Goal: Task Accomplishment & Management: Use online tool/utility

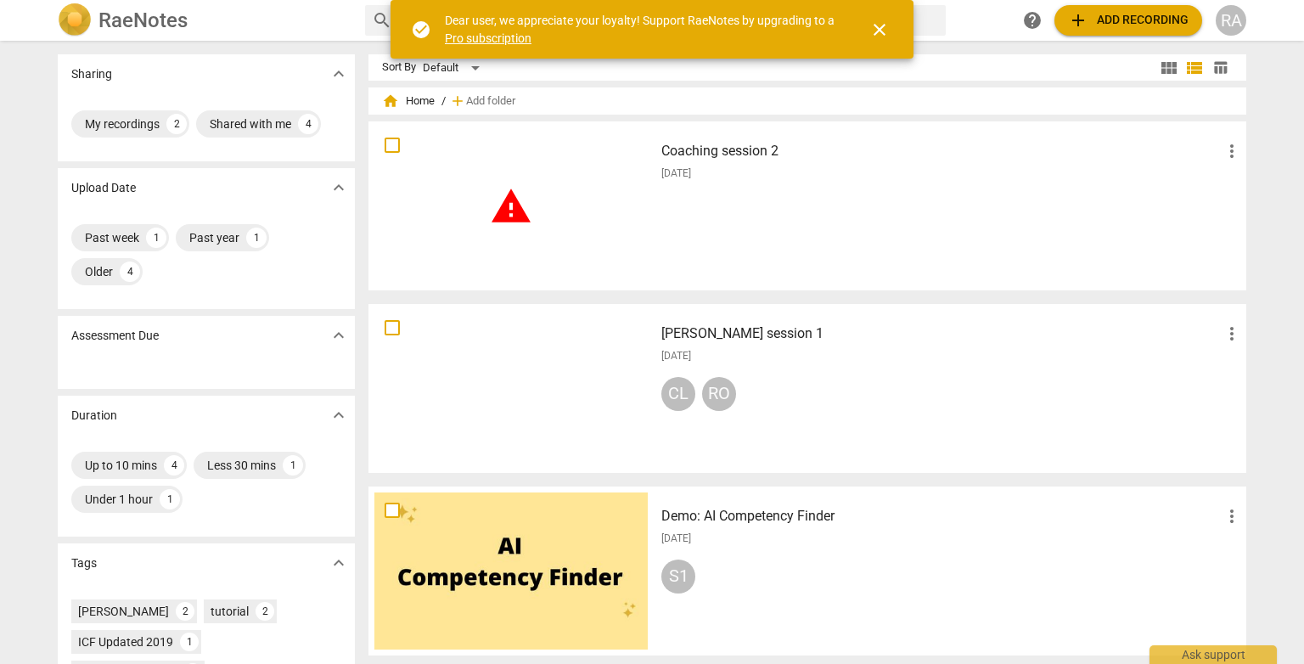
click at [666, 238] on div "Coaching session 2 more_vert [DATE]" at bounding box center [952, 205] width 608 height 157
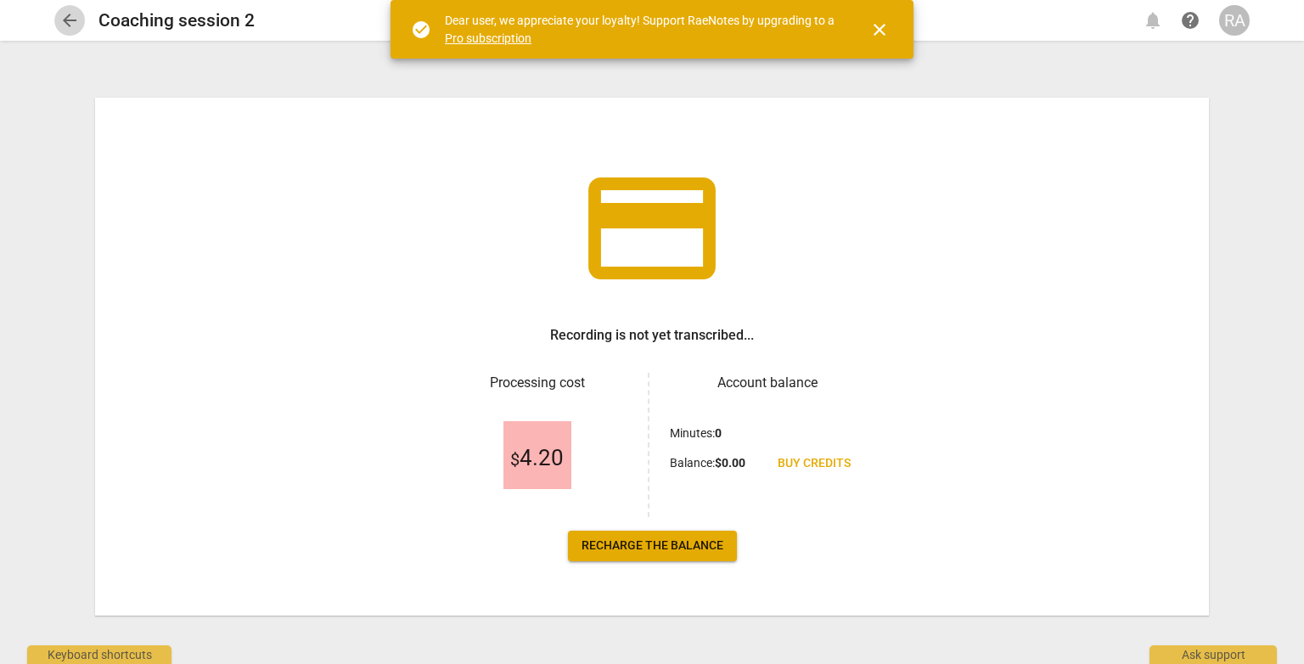
click at [70, 20] on span "arrow_back" at bounding box center [69, 20] width 20 height 20
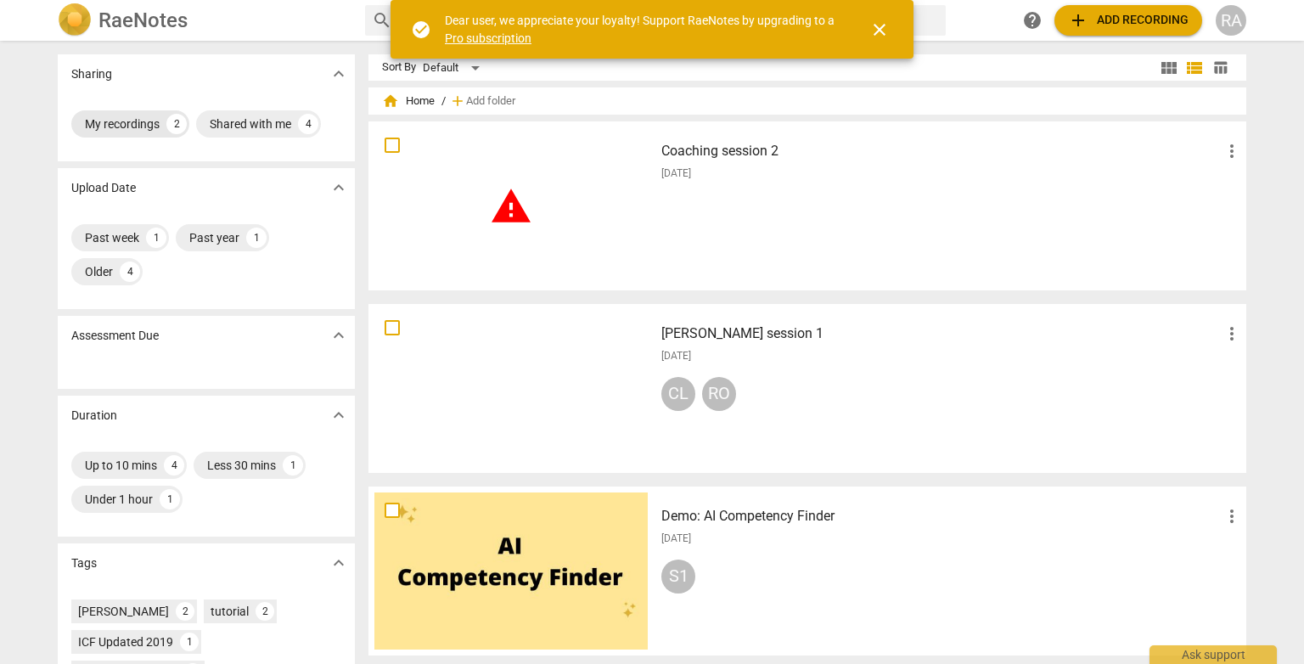
click at [154, 124] on div "My recordings" at bounding box center [122, 123] width 75 height 17
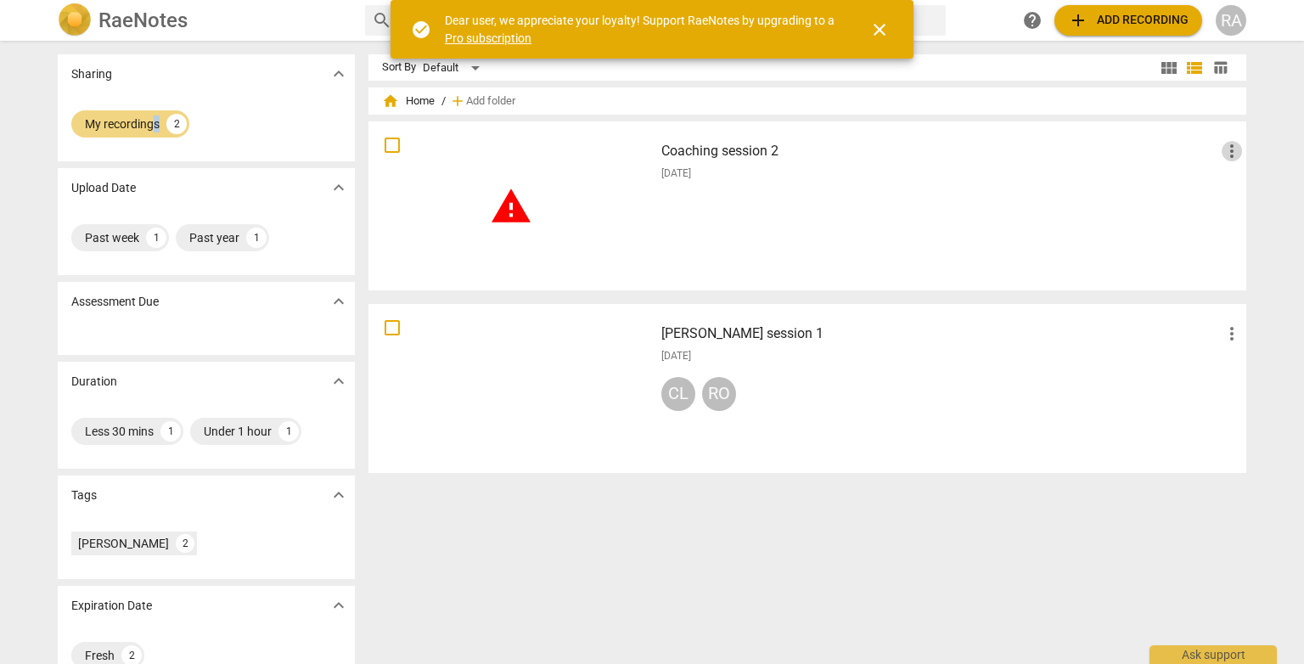
click at [1228, 151] on span "more_vert" at bounding box center [1232, 151] width 20 height 20
click at [1249, 205] on li "Delete" at bounding box center [1251, 192] width 65 height 41
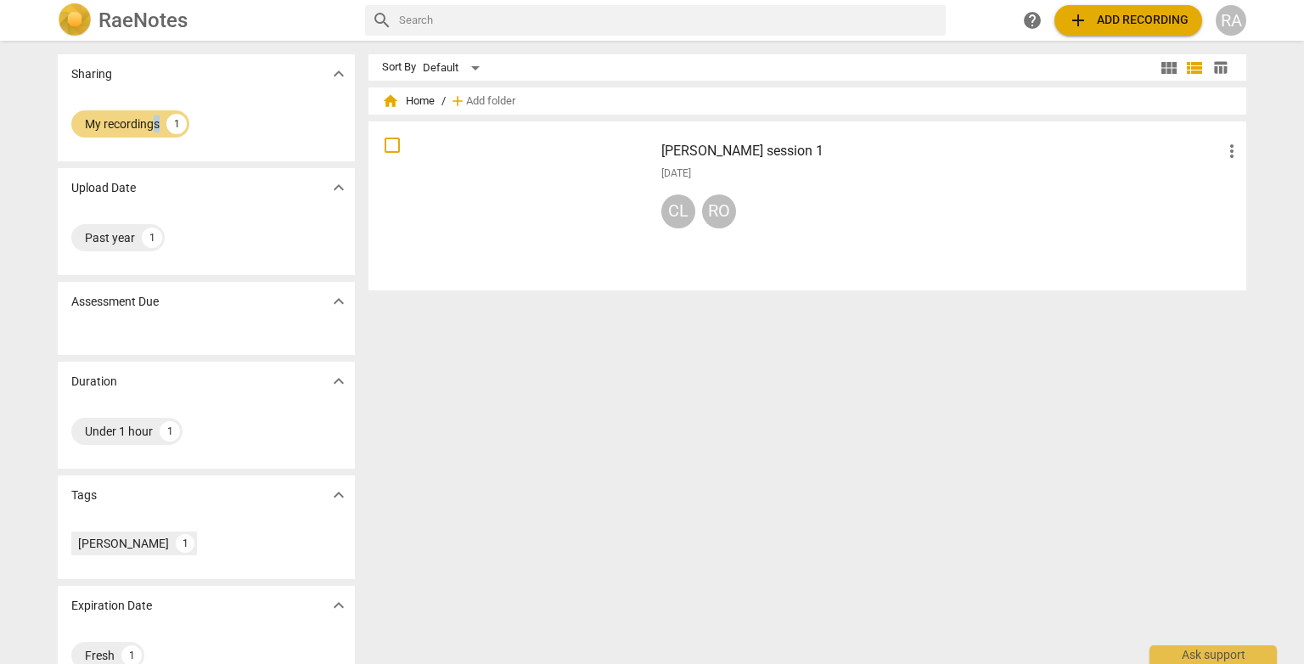
click at [1114, 15] on span "add Add recording" at bounding box center [1128, 20] width 121 height 20
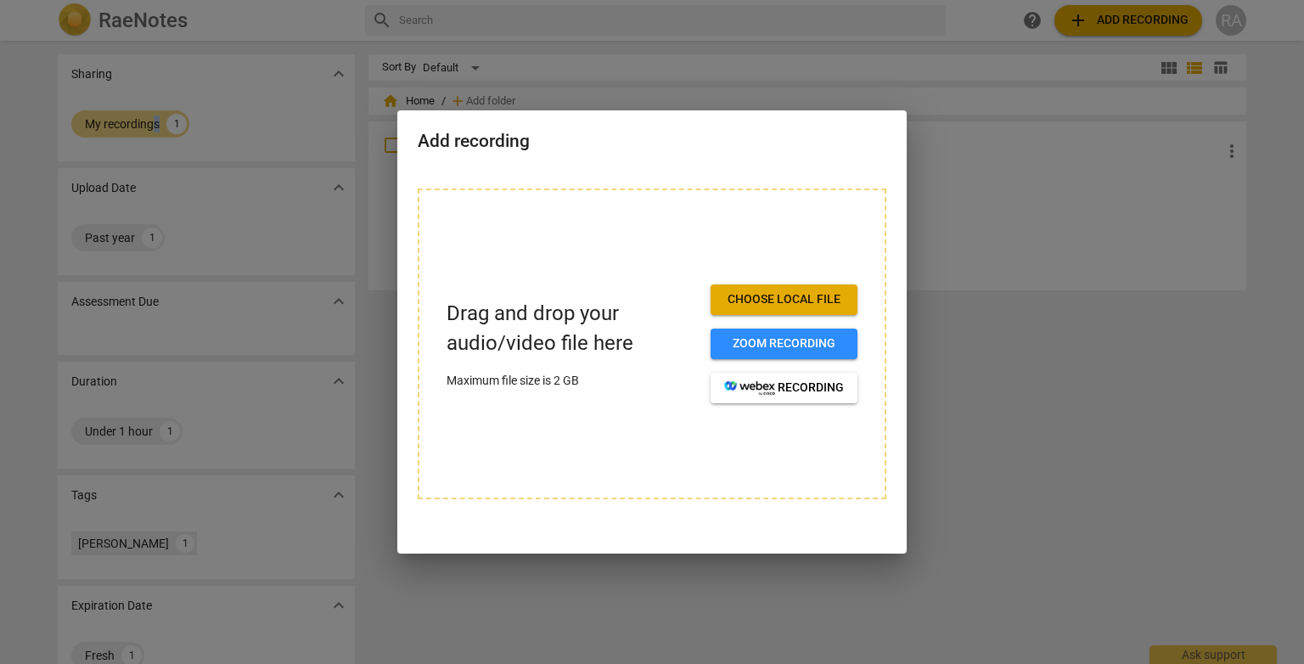
click at [808, 300] on span "Choose local file" at bounding box center [784, 299] width 120 height 17
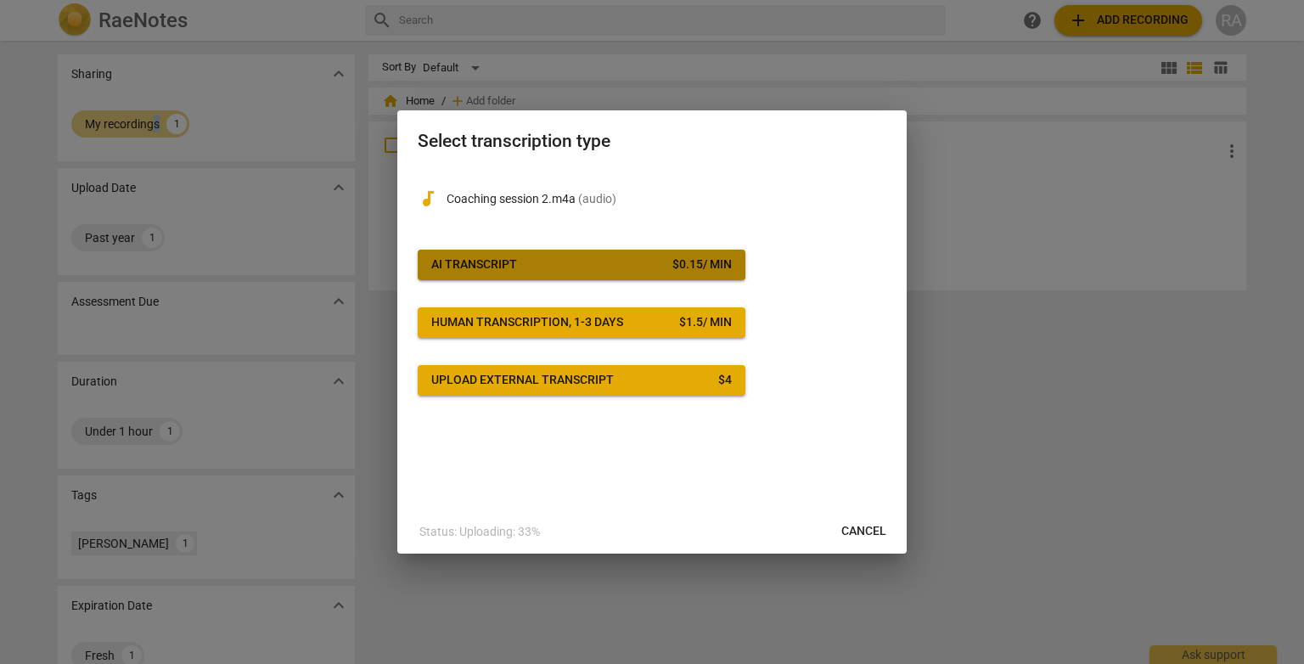
click at [628, 258] on span "AI Transcript $ 0.15 / min" at bounding box center [581, 264] width 301 height 17
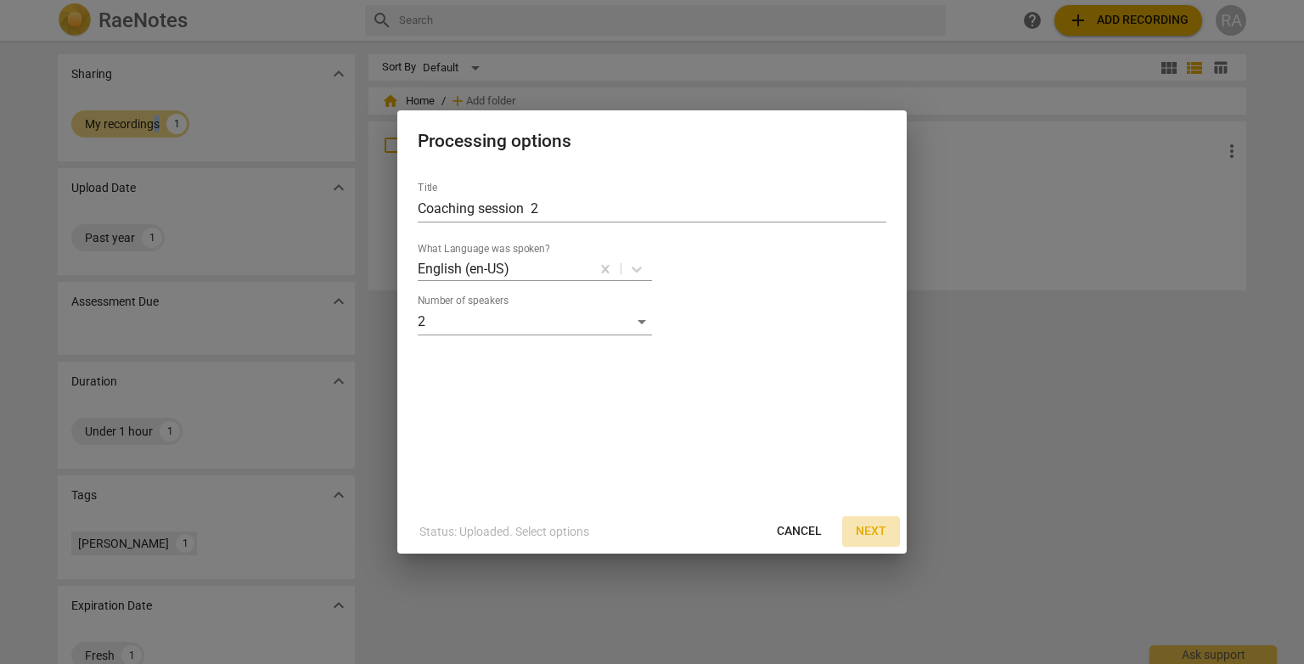
click at [873, 532] on span "Next" at bounding box center [871, 531] width 31 height 17
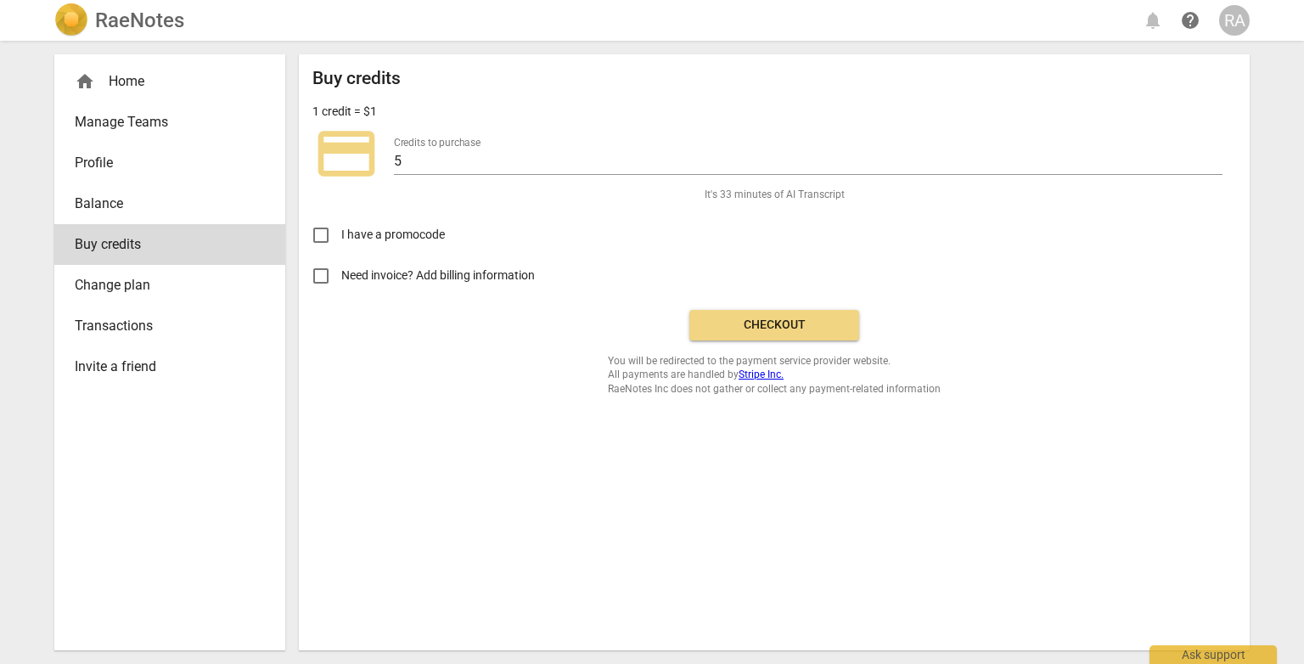
click at [830, 332] on span "Checkout" at bounding box center [774, 325] width 143 height 17
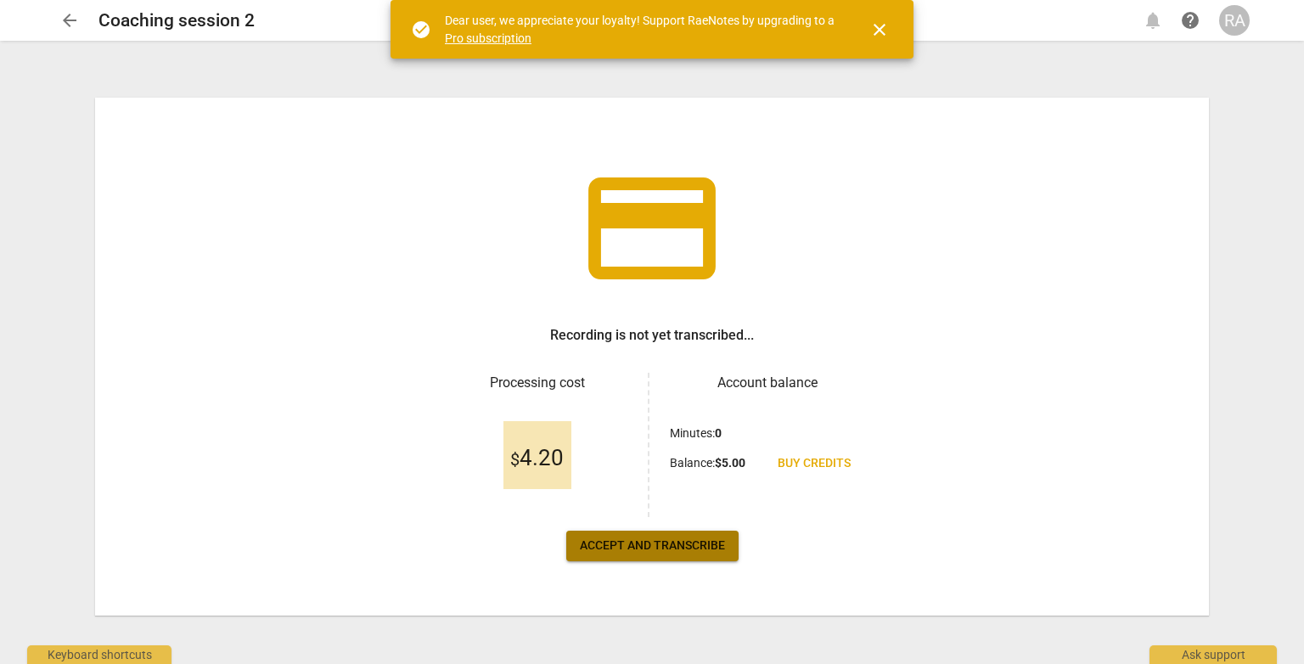
click at [656, 550] on span "Accept and transcribe" at bounding box center [652, 546] width 145 height 17
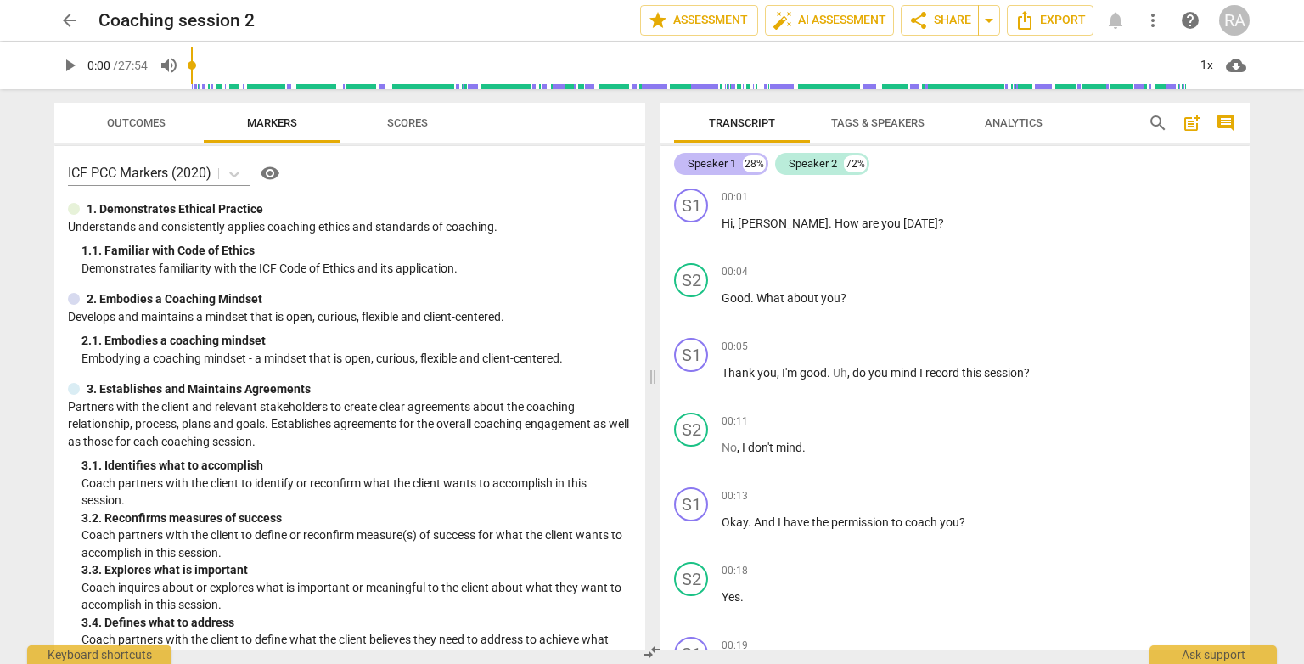
click at [730, 172] on div "Speaker 1" at bounding box center [712, 163] width 48 height 17
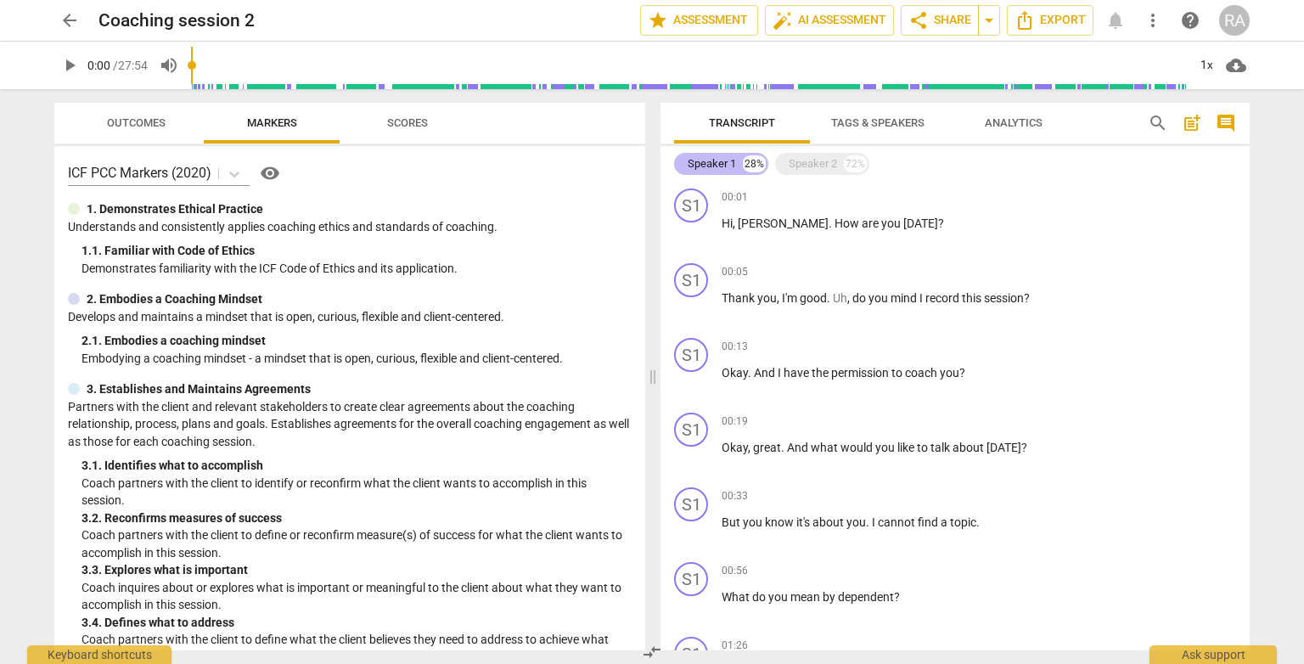
click at [730, 172] on div "Speaker 1" at bounding box center [712, 163] width 48 height 17
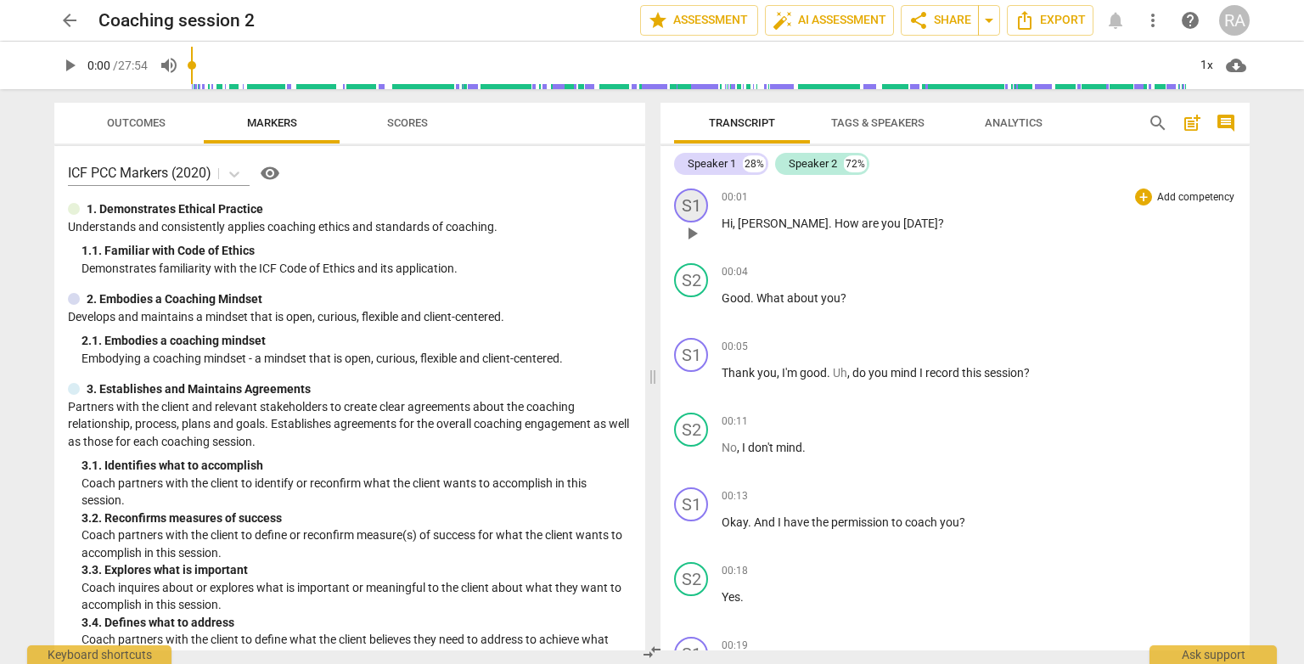
click at [685, 212] on div "S1" at bounding box center [691, 206] width 34 height 34
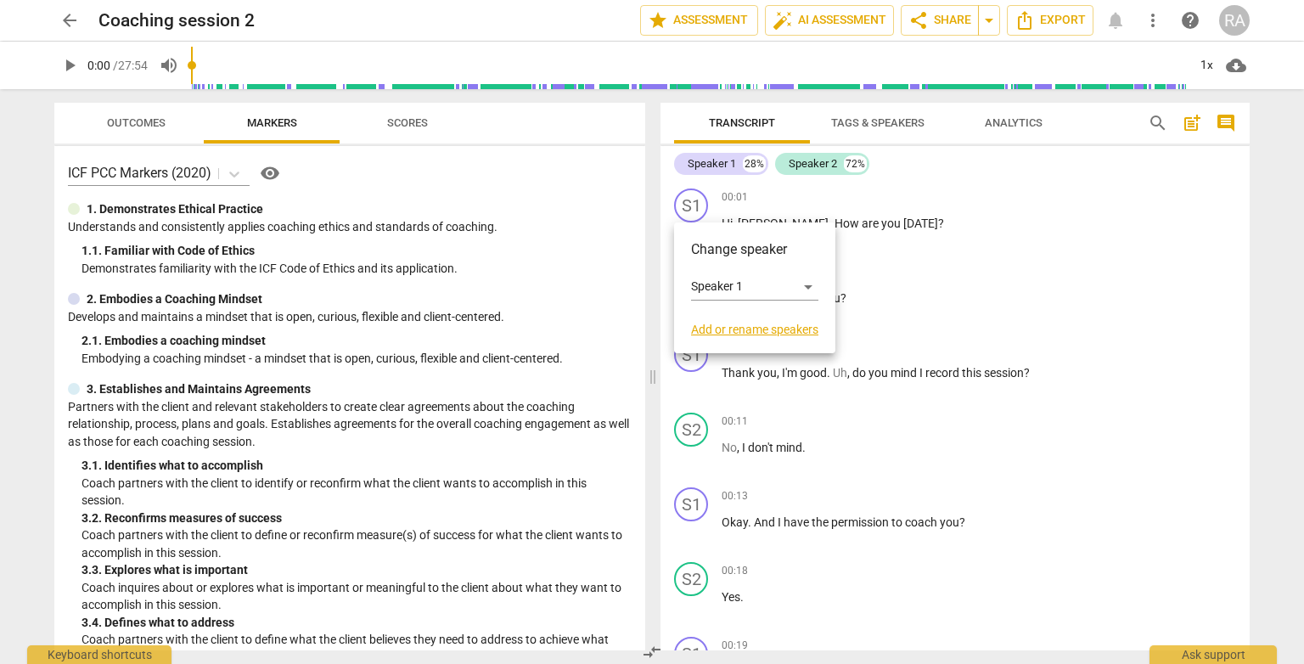
click at [778, 334] on link "Add or rename speakers" at bounding box center [754, 330] width 127 height 14
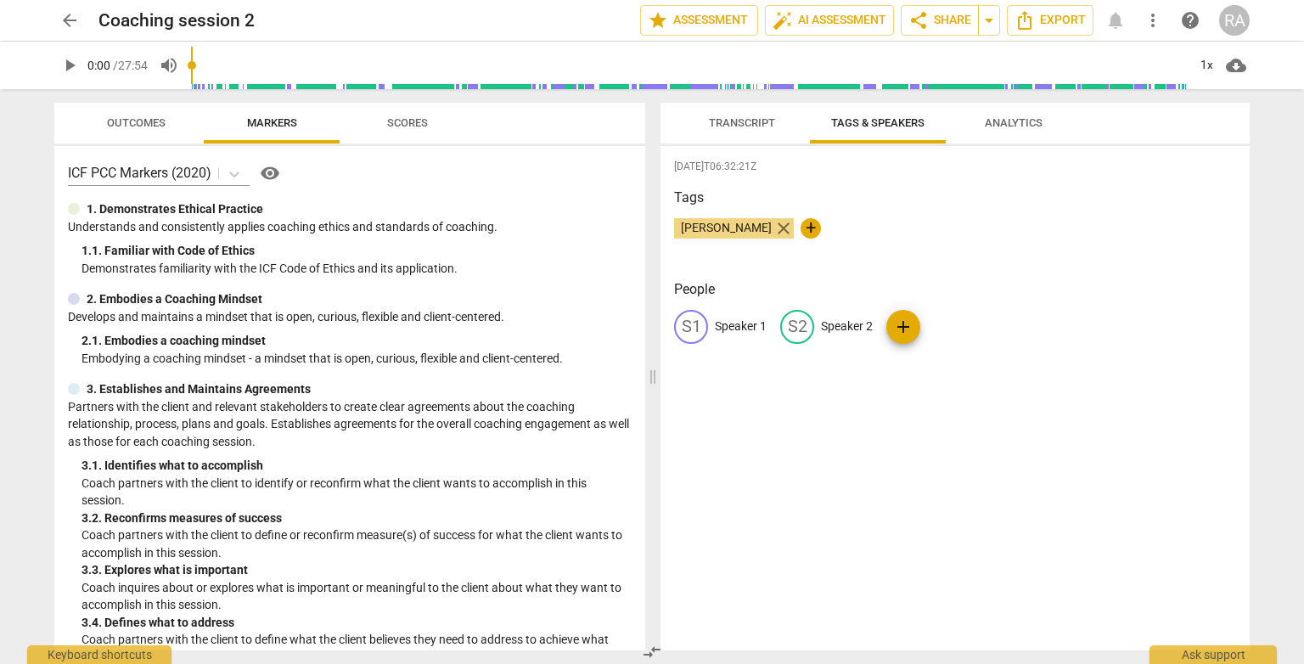
click at [794, 226] on span "close" at bounding box center [784, 228] width 20 height 20
click at [793, 233] on div "+" at bounding box center [955, 235] width 562 height 34
click at [690, 224] on span "+" at bounding box center [684, 228] width 20 height 20
click at [149, 128] on span "Outcomes" at bounding box center [136, 123] width 99 height 23
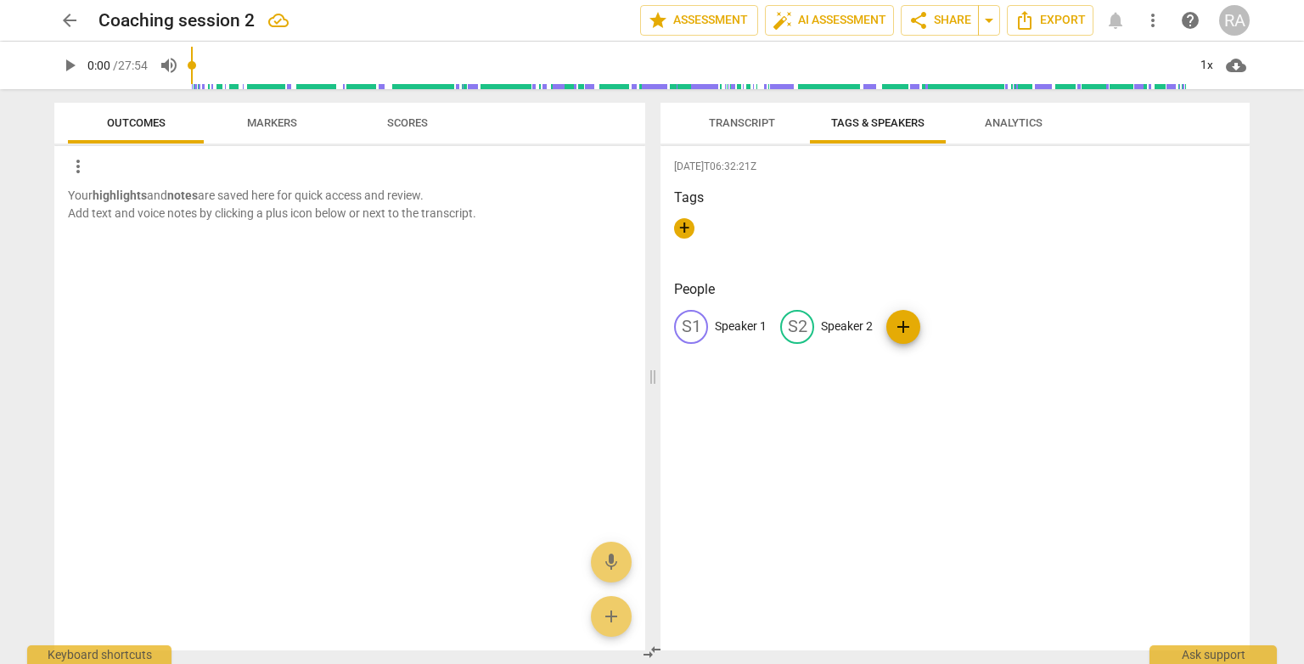
click at [290, 120] on span "Markers" at bounding box center [272, 122] width 50 height 13
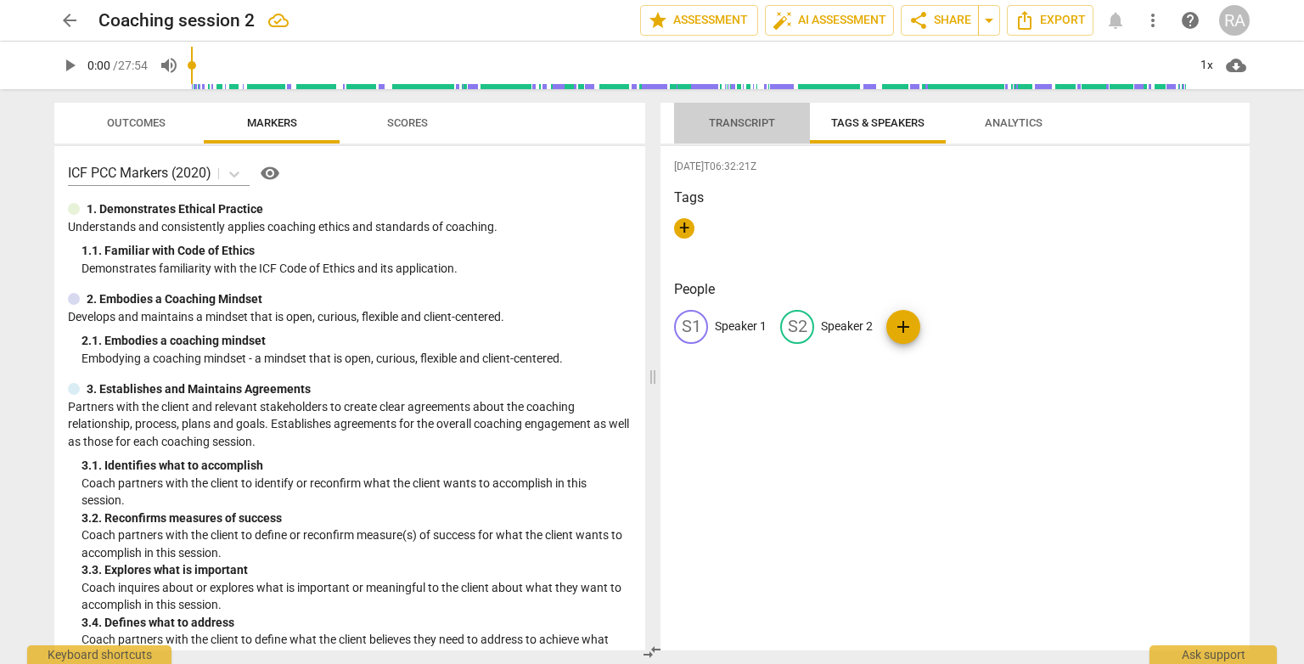
click at [772, 112] on span "Transcript" at bounding box center [742, 123] width 107 height 23
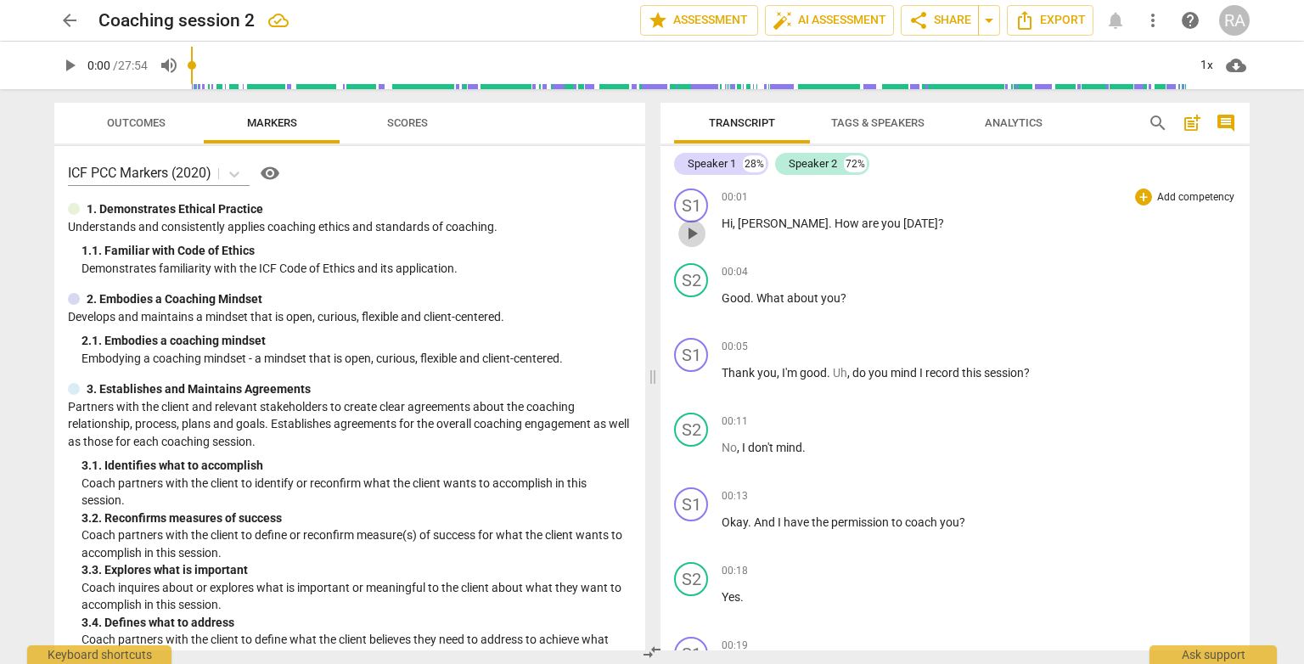
click at [692, 231] on span "play_arrow" at bounding box center [692, 233] width 20 height 20
click at [692, 231] on span "pause" at bounding box center [692, 233] width 20 height 20
type input "2"
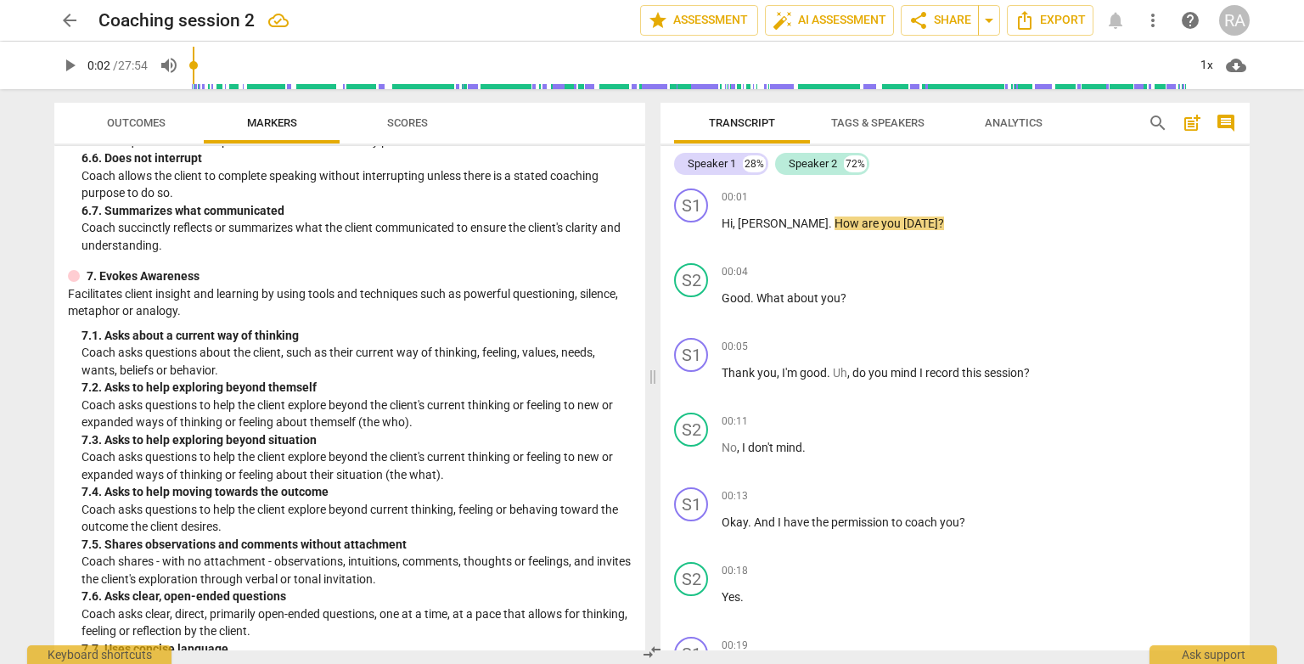
scroll to position [1444, 0]
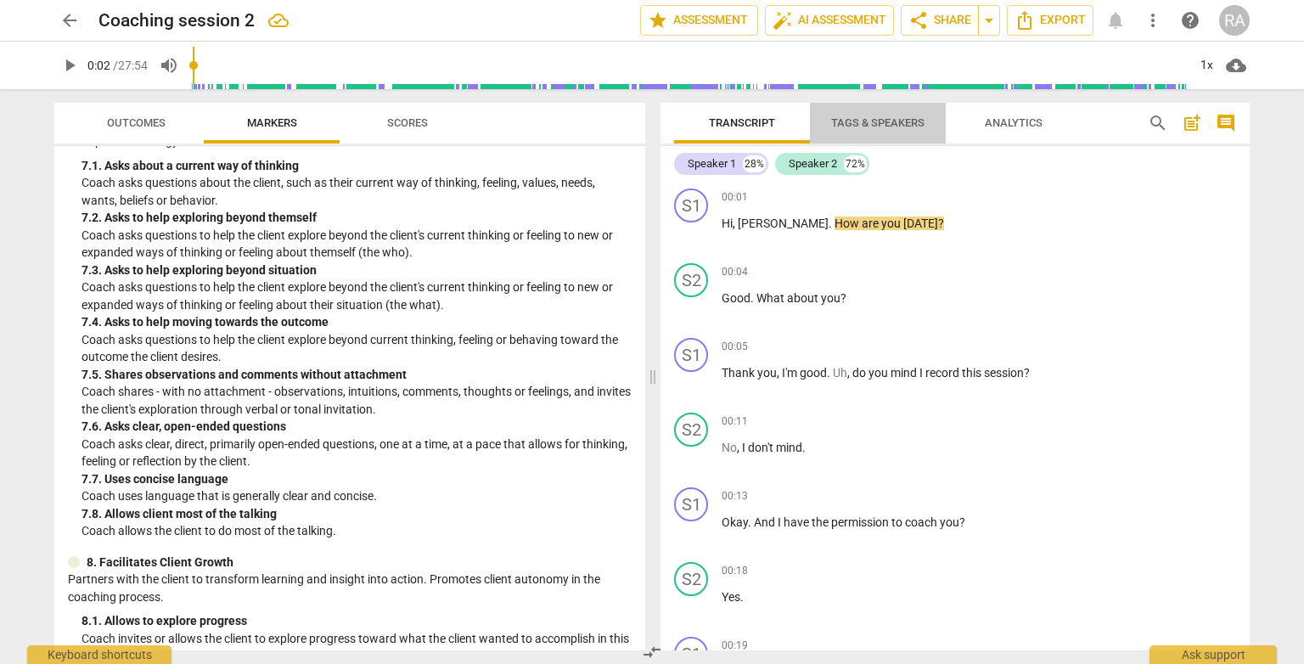
click at [898, 123] on span "Tags & Speakers" at bounding box center [877, 122] width 93 height 13
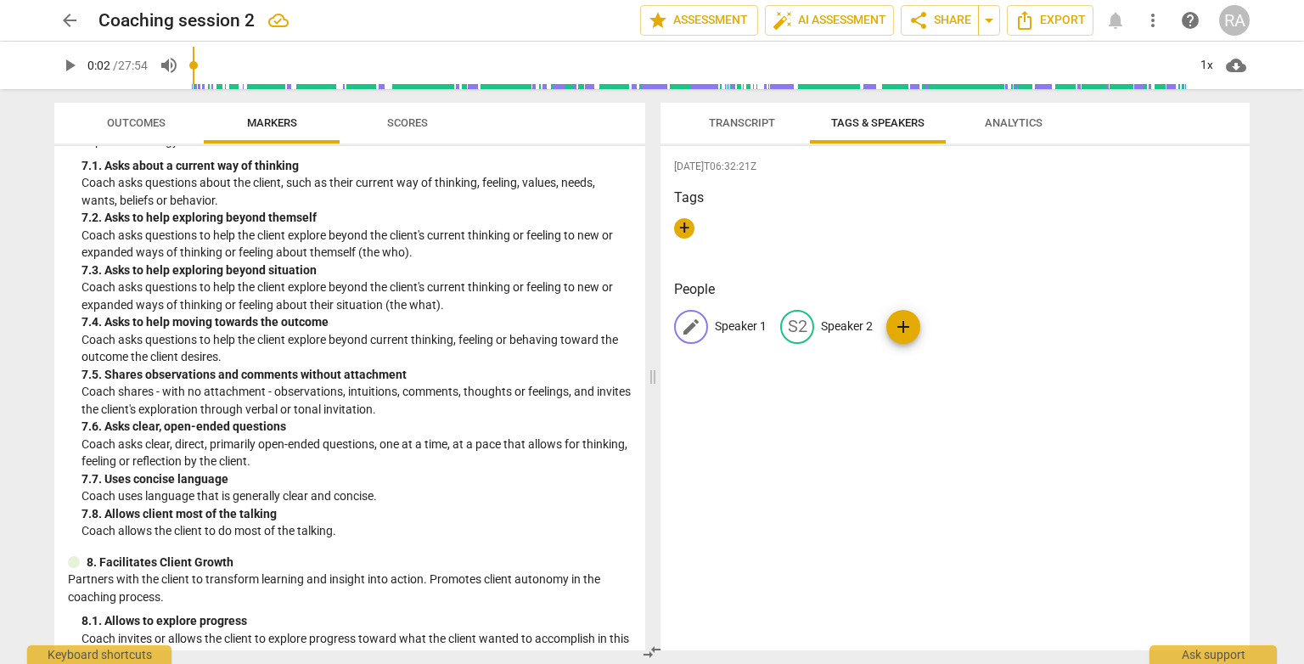
click at [693, 325] on span "edit" at bounding box center [691, 327] width 20 height 20
type input "[PERSON_NAME]"
click at [952, 331] on p "Speaker 2" at bounding box center [958, 327] width 52 height 18
type input "Coach Roula"
click at [739, 122] on span "Transcript" at bounding box center [742, 122] width 66 height 13
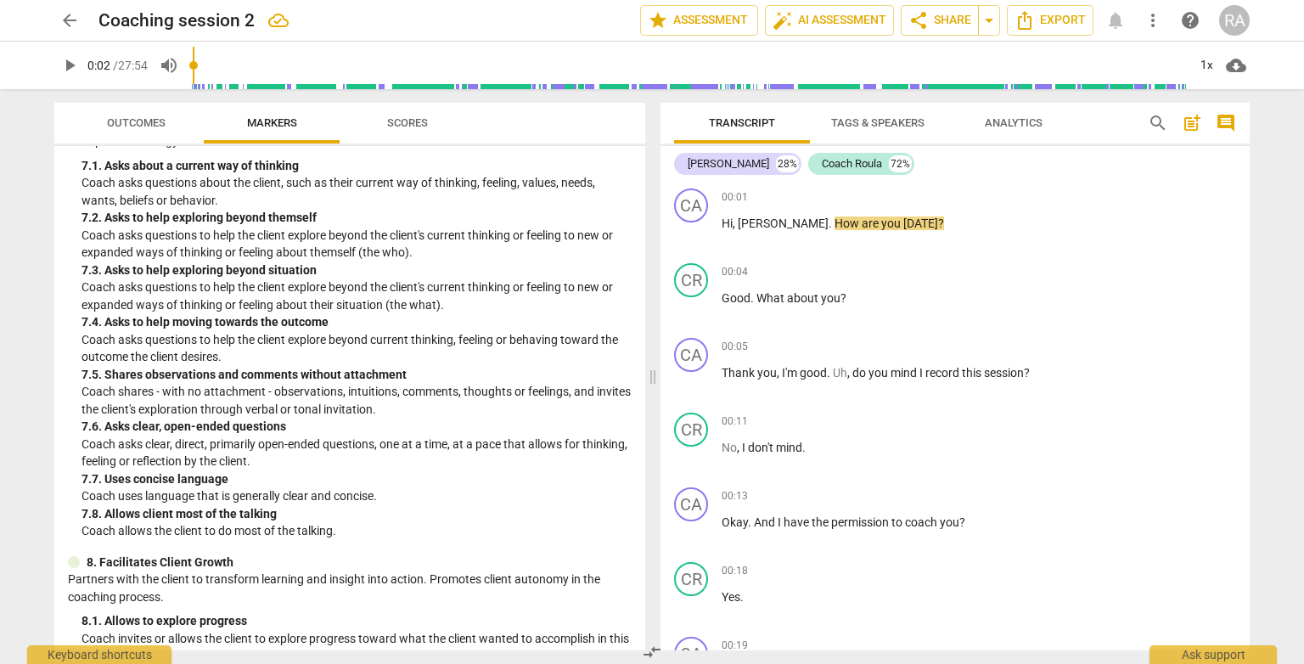
click at [855, 123] on span "Tags & Speakers" at bounding box center [877, 122] width 93 height 13
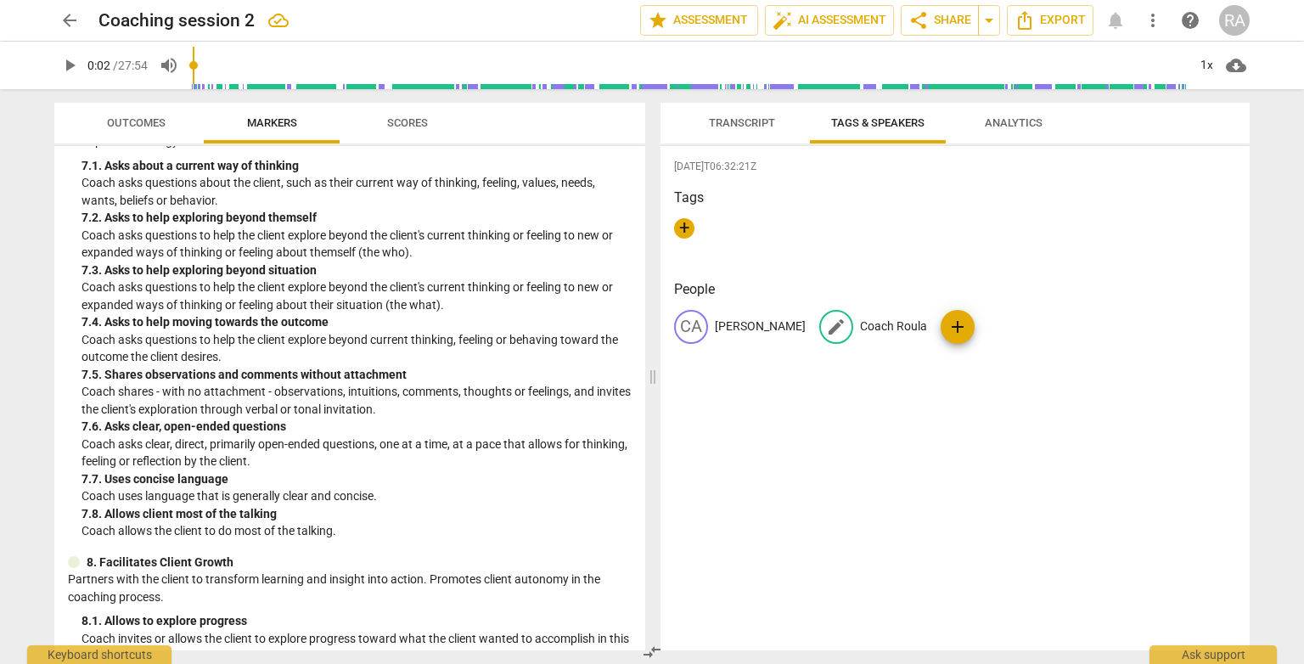
click at [860, 329] on p "Coach Roula" at bounding box center [893, 327] width 67 height 18
type input "RAG"
click at [785, 488] on div "[DATE]T06:32:21Z Tags + People CA [PERSON_NAME] [PERSON_NAME] RAG add" at bounding box center [955, 398] width 589 height 504
click at [745, 122] on span "Transcript" at bounding box center [742, 122] width 66 height 13
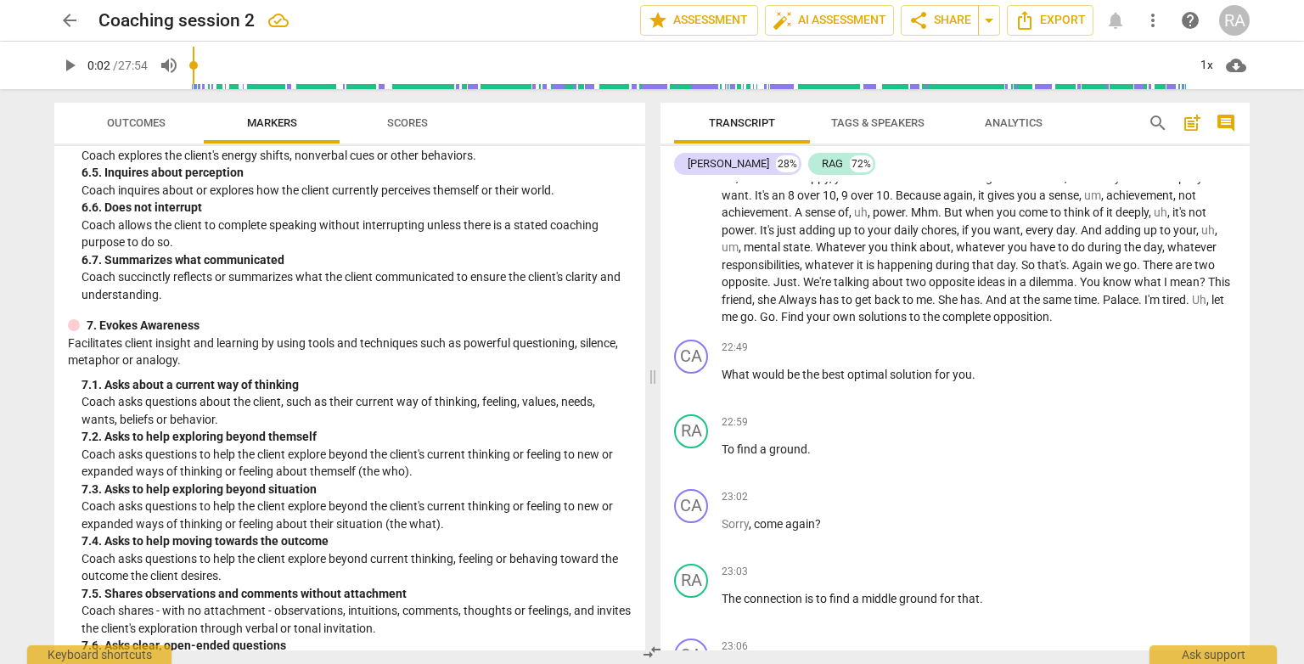
scroll to position [1207, 0]
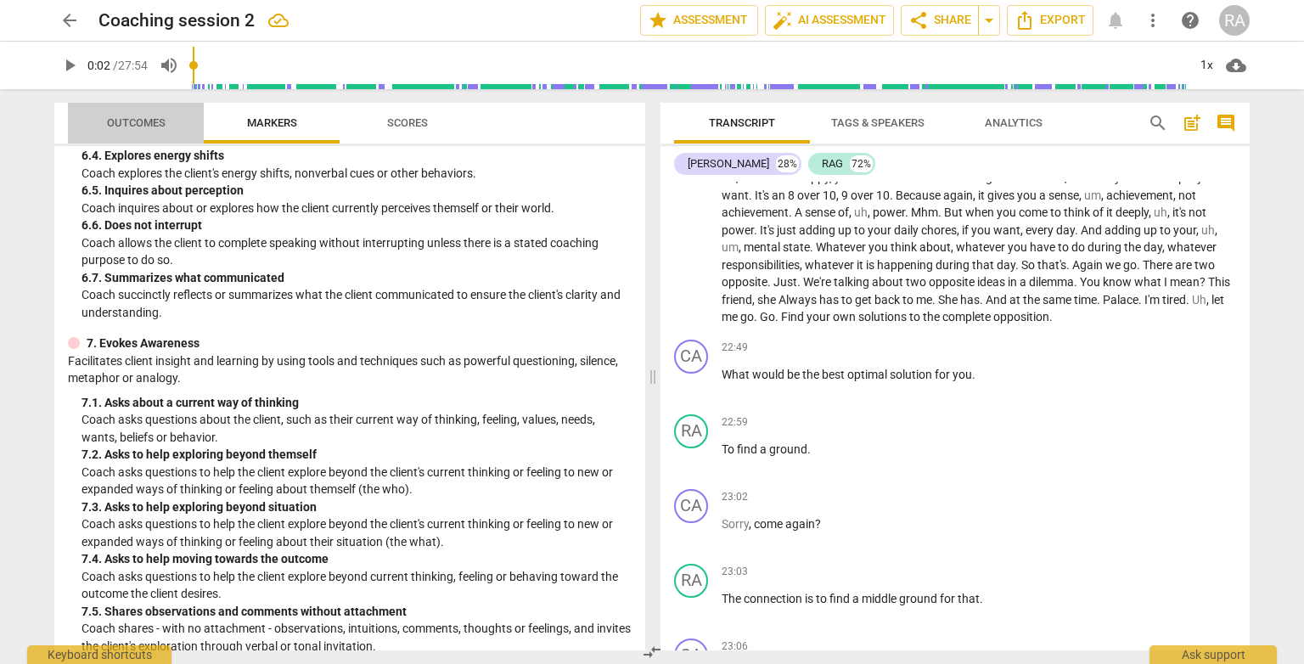
click at [160, 121] on span "Outcomes" at bounding box center [136, 122] width 59 height 13
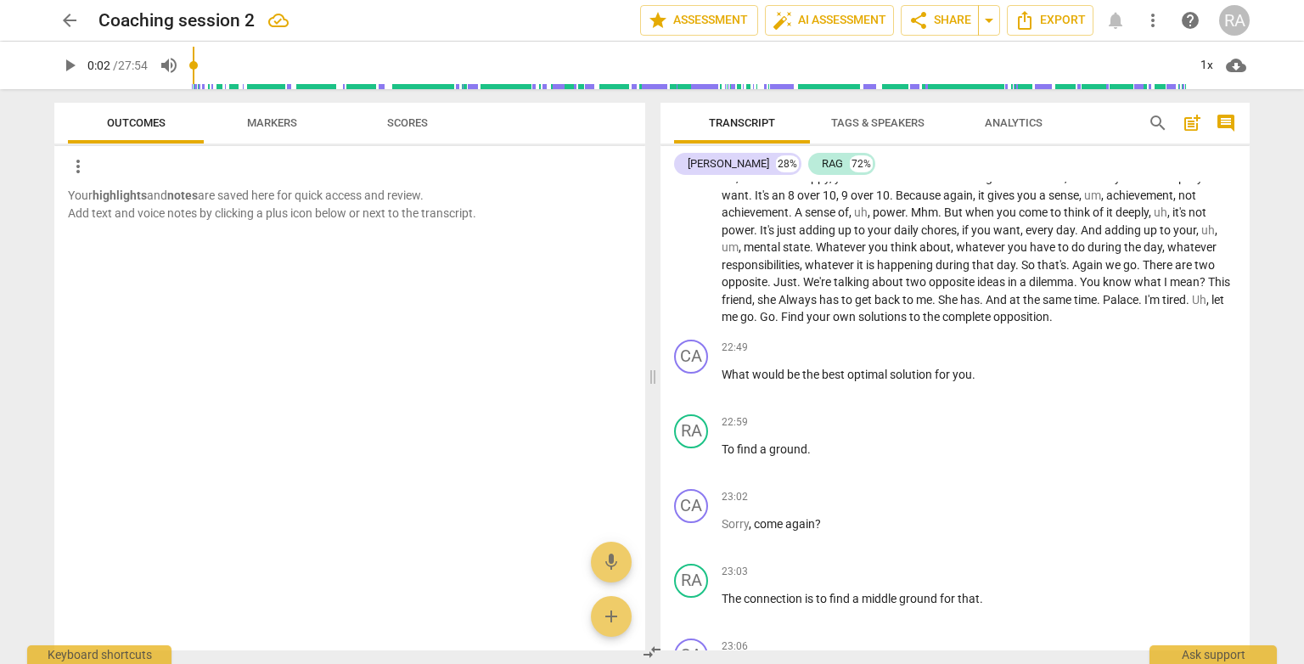
click at [397, 117] on span "Scores" at bounding box center [407, 122] width 41 height 13
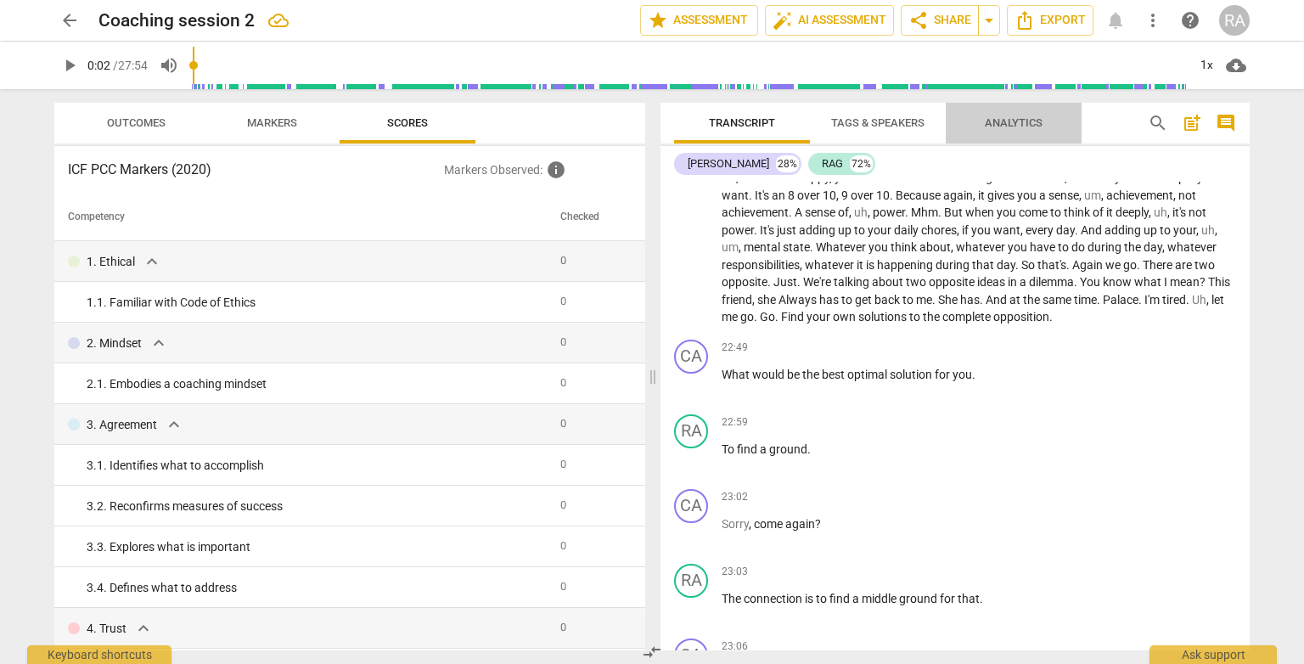
click at [988, 128] on span "Analytics" at bounding box center [1014, 122] width 58 height 13
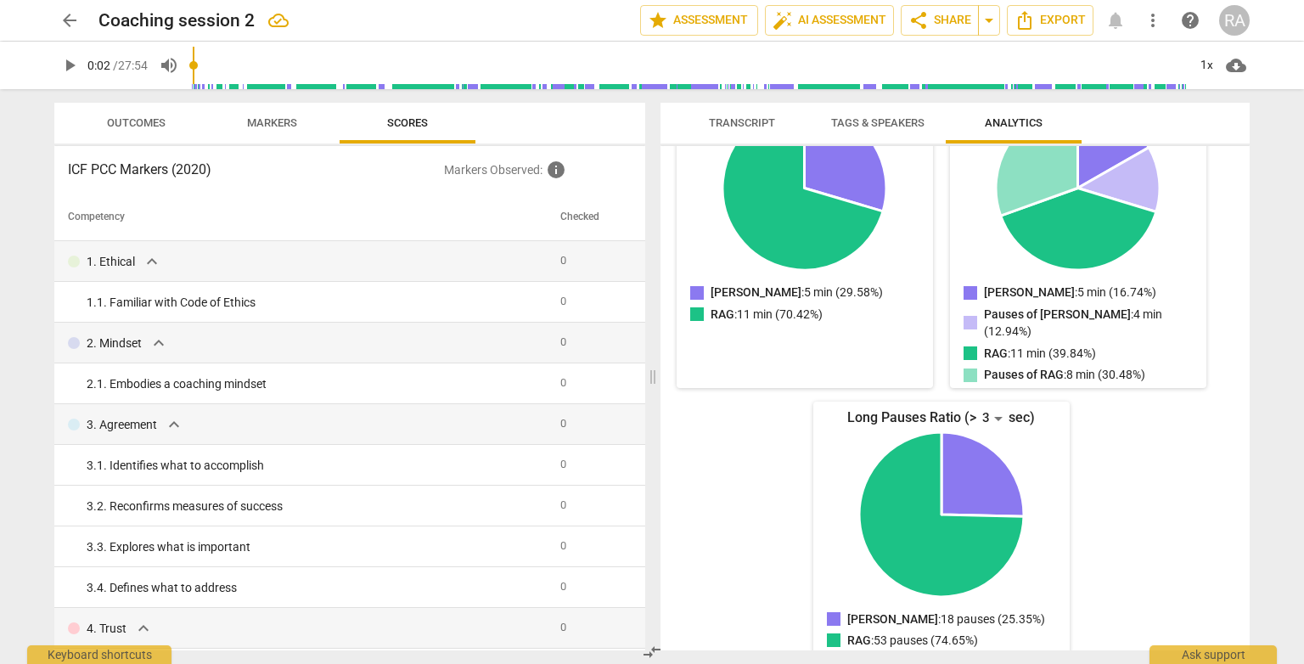
scroll to position [0, 0]
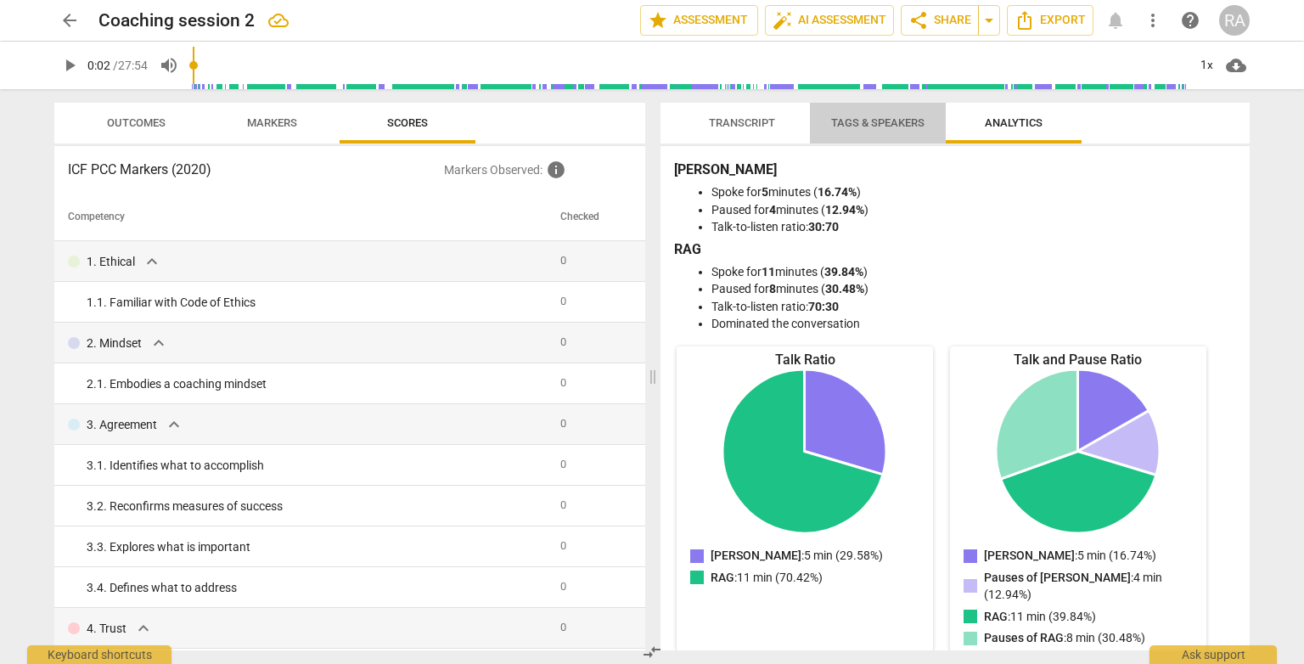
click at [853, 127] on span "Tags & Speakers" at bounding box center [877, 122] width 93 height 13
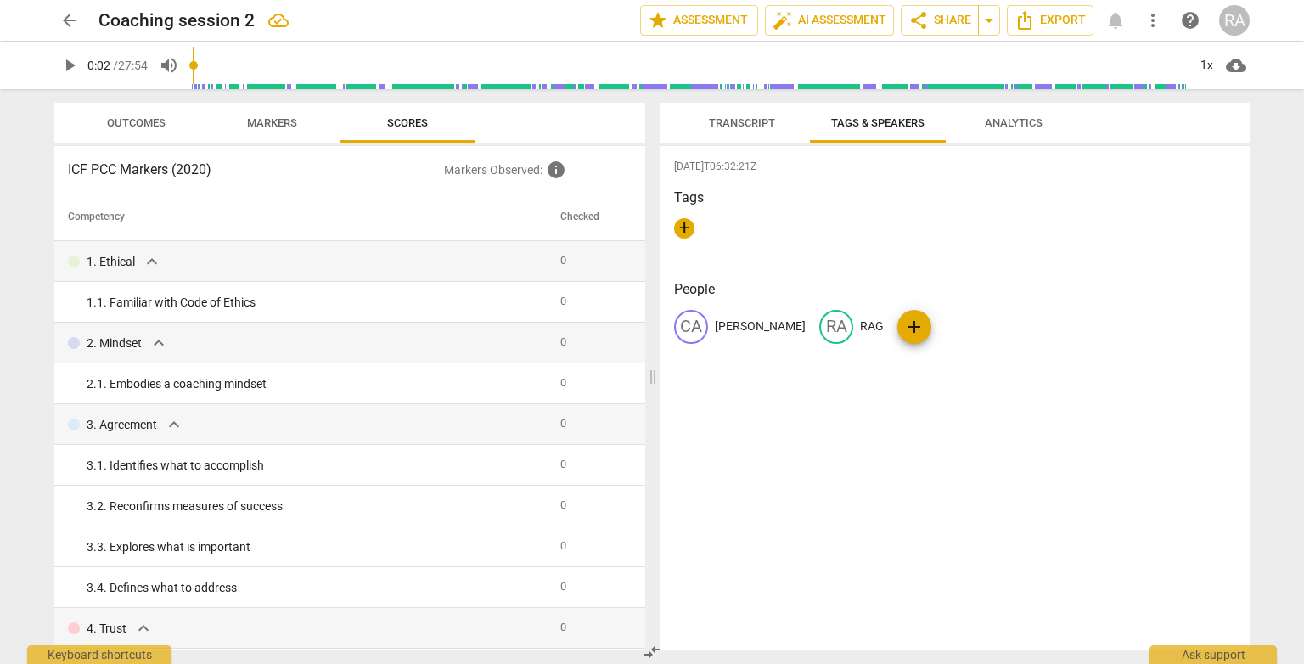
click at [859, 123] on span "Tags & Speakers" at bounding box center [877, 122] width 93 height 13
click at [720, 124] on span "Transcript" at bounding box center [742, 122] width 66 height 13
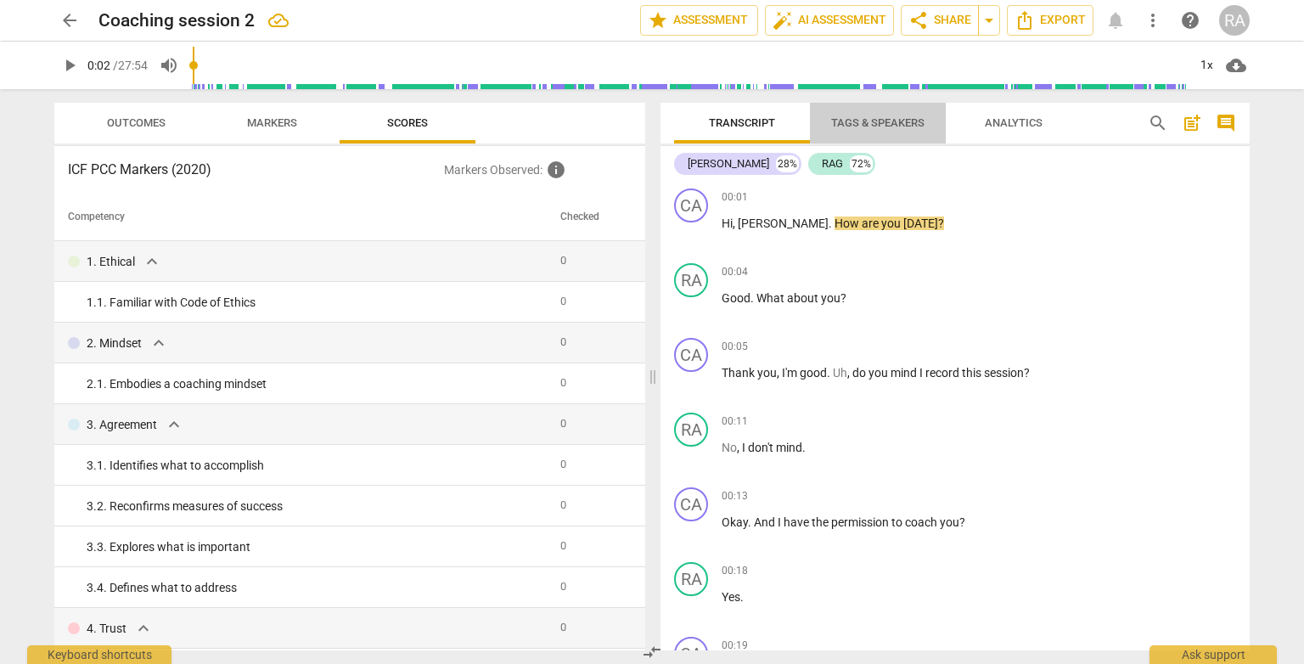
click at [858, 121] on span "Tags & Speakers" at bounding box center [877, 122] width 93 height 13
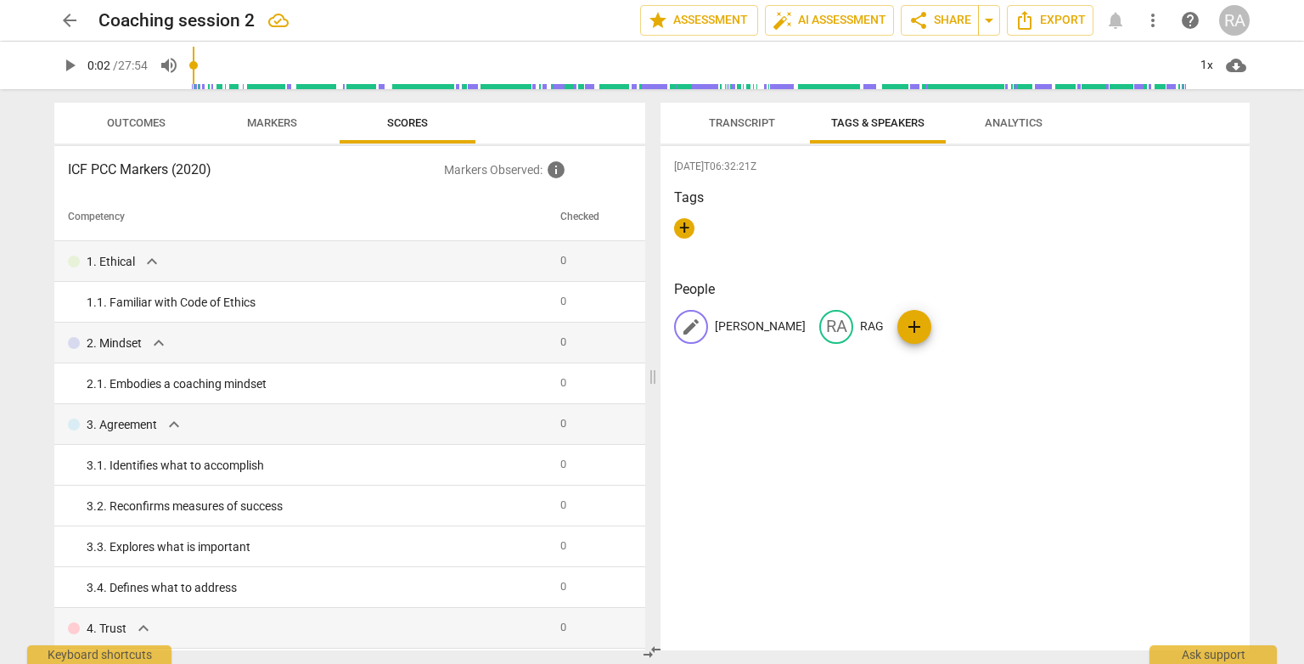
click at [716, 323] on p "[PERSON_NAME]" at bounding box center [760, 327] width 91 height 18
type input "RAG"
click at [934, 324] on p "RAG" at bounding box center [944, 327] width 24 height 18
type input "[PERSON_NAME]"
click at [741, 116] on span "Transcript" at bounding box center [742, 122] width 66 height 13
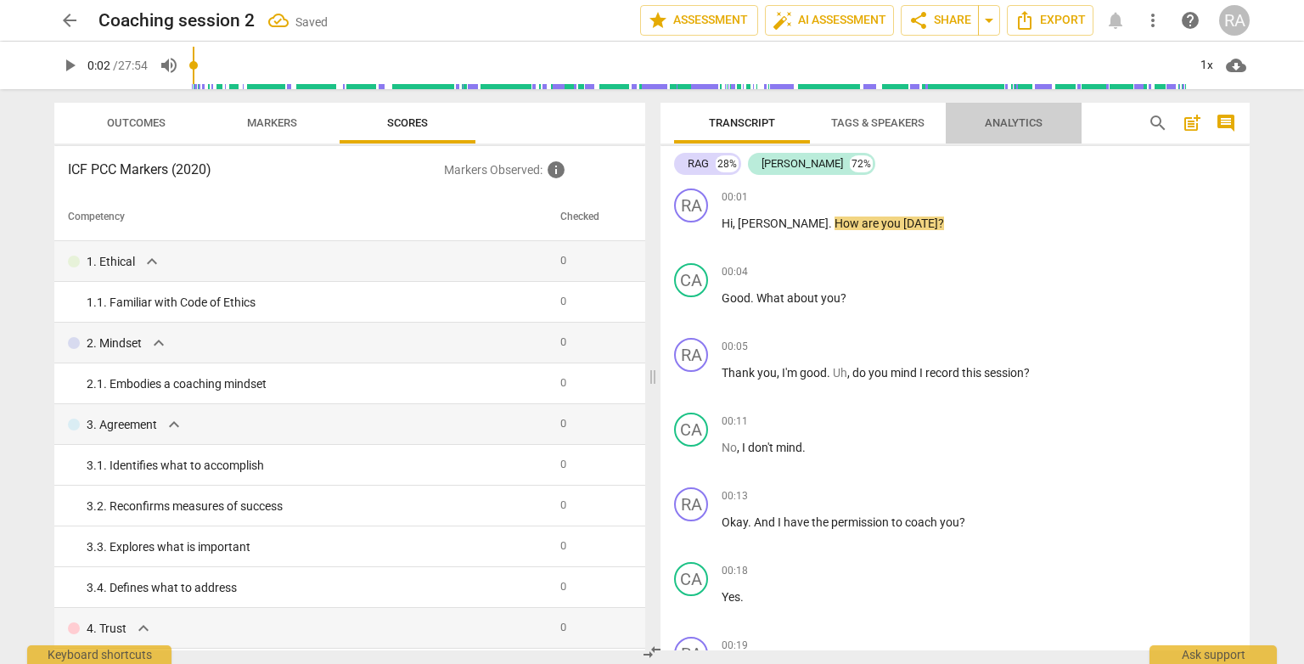
click at [1019, 123] on span "Analytics" at bounding box center [1014, 122] width 58 height 13
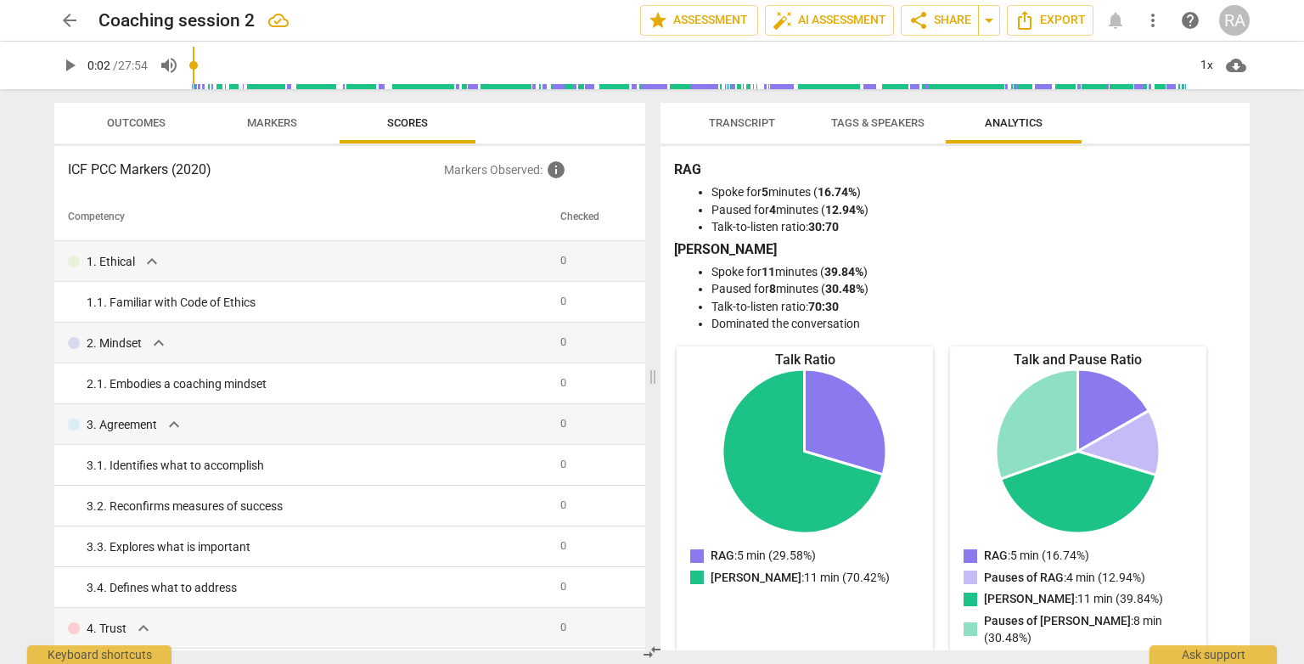
click at [883, 124] on span "Tags & Speakers" at bounding box center [877, 122] width 93 height 13
